Goal: Task Accomplishment & Management: Complete application form

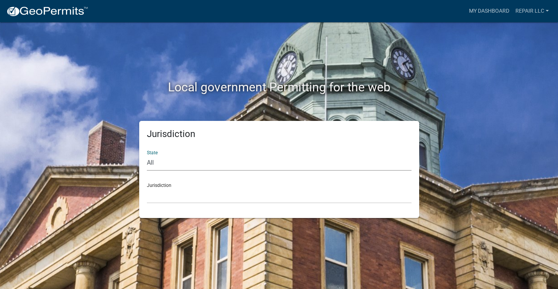
select select "[US_STATE]"
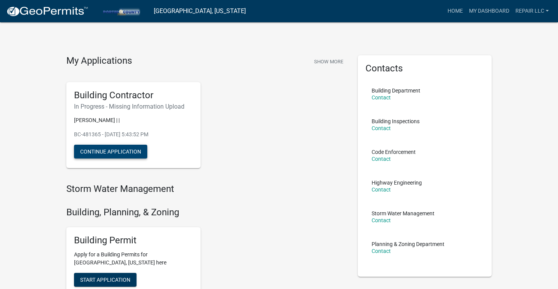
click at [137, 148] on button "Continue Application" at bounding box center [110, 151] width 73 height 14
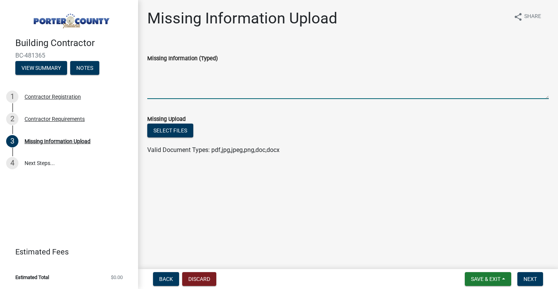
click at [232, 87] on textarea "Missing Information (Typed)" at bounding box center [347, 81] width 401 height 36
type textarea "recorded bond"
click at [192, 131] on button "Select files" at bounding box center [170, 130] width 46 height 14
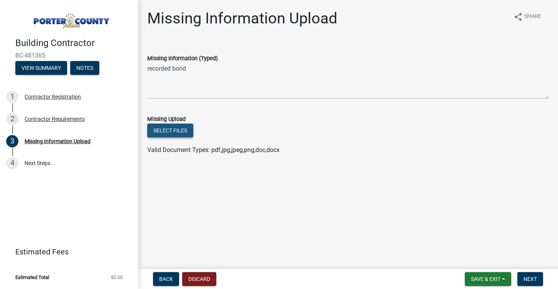
click at [174, 130] on button "Select files" at bounding box center [170, 130] width 46 height 14
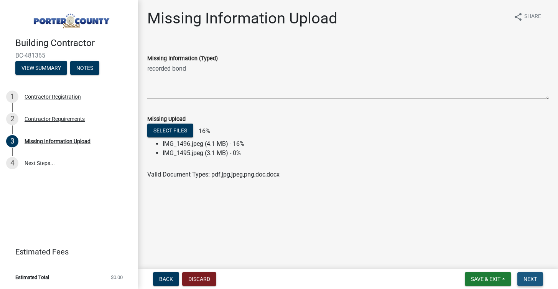
click at [526, 276] on span "Next" at bounding box center [529, 279] width 13 height 6
click at [512, 241] on main "Missing Information Upload share Share Missing Information (Typed) recorded bon…" at bounding box center [348, 133] width 420 height 266
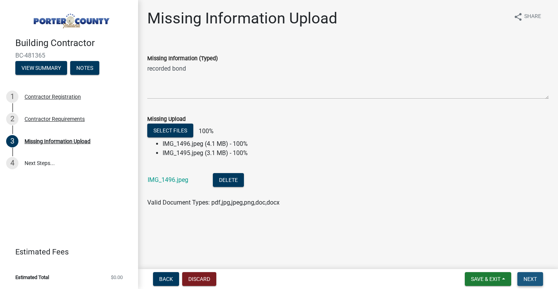
click at [528, 273] on button "Next" at bounding box center [530, 279] width 26 height 14
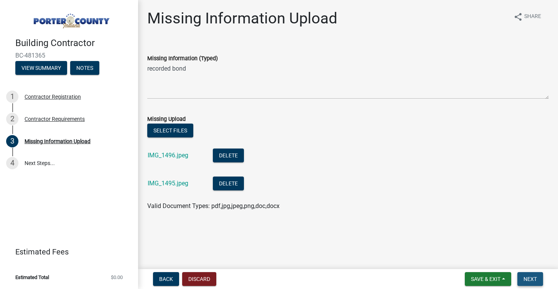
click at [528, 277] on span "Next" at bounding box center [529, 279] width 13 height 6
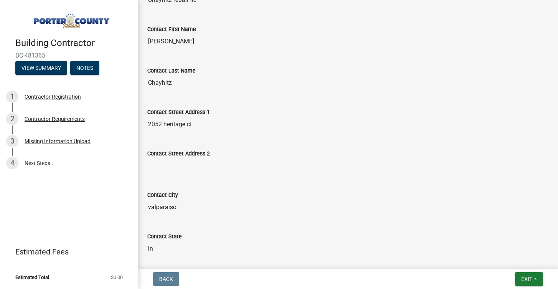
scroll to position [279, 0]
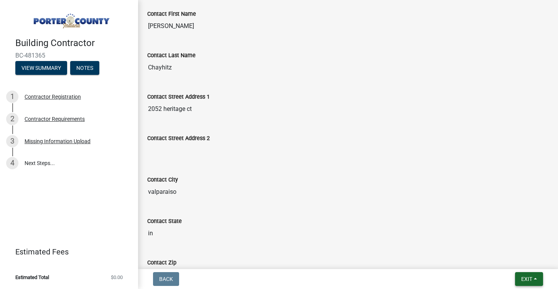
click at [521, 276] on span "Exit" at bounding box center [526, 279] width 11 height 6
click at [515, 257] on button "Save & Exit" at bounding box center [512, 259] width 61 height 18
